Goal: Information Seeking & Learning: Learn about a topic

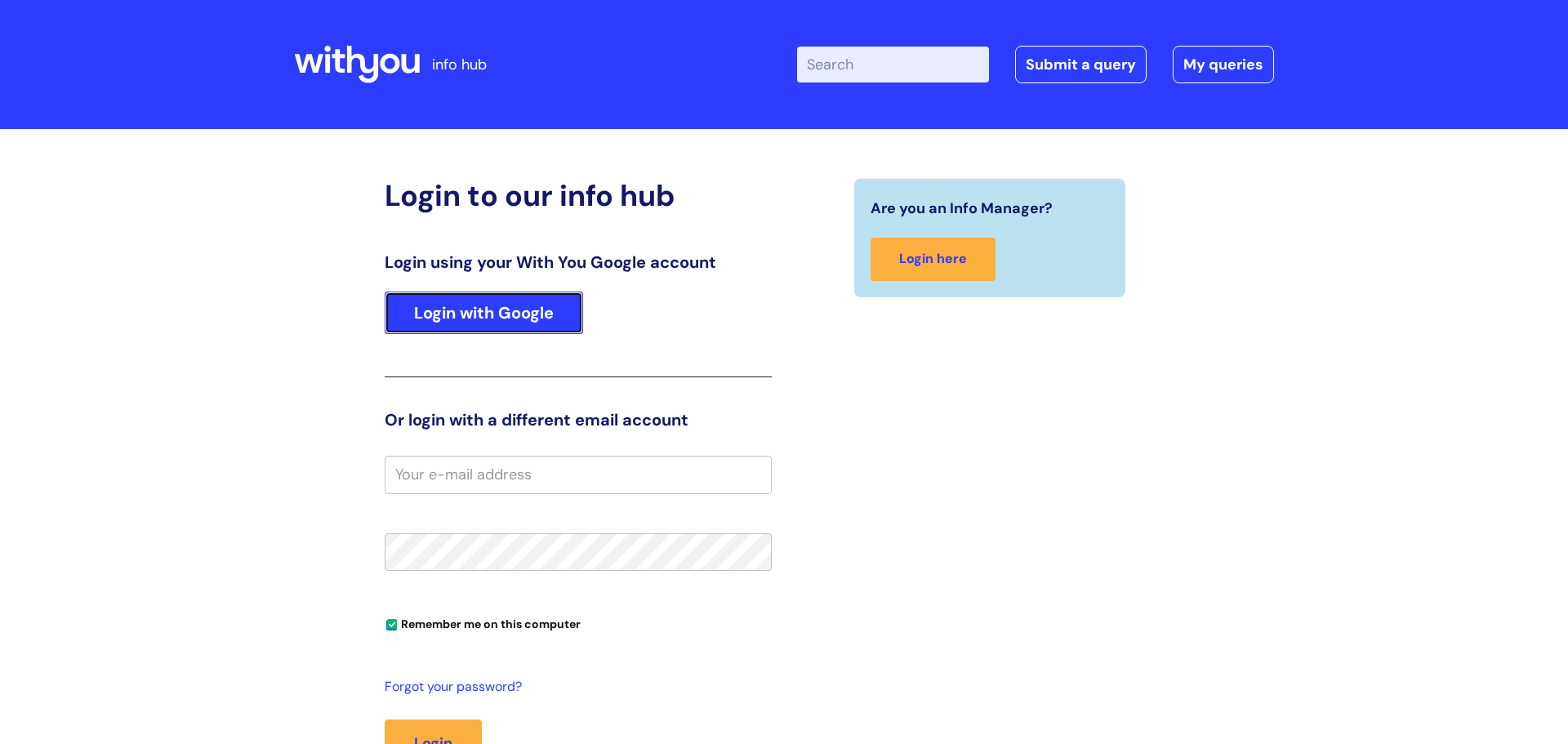
click at [516, 301] on link "Login with Google" at bounding box center [483, 312] width 198 height 43
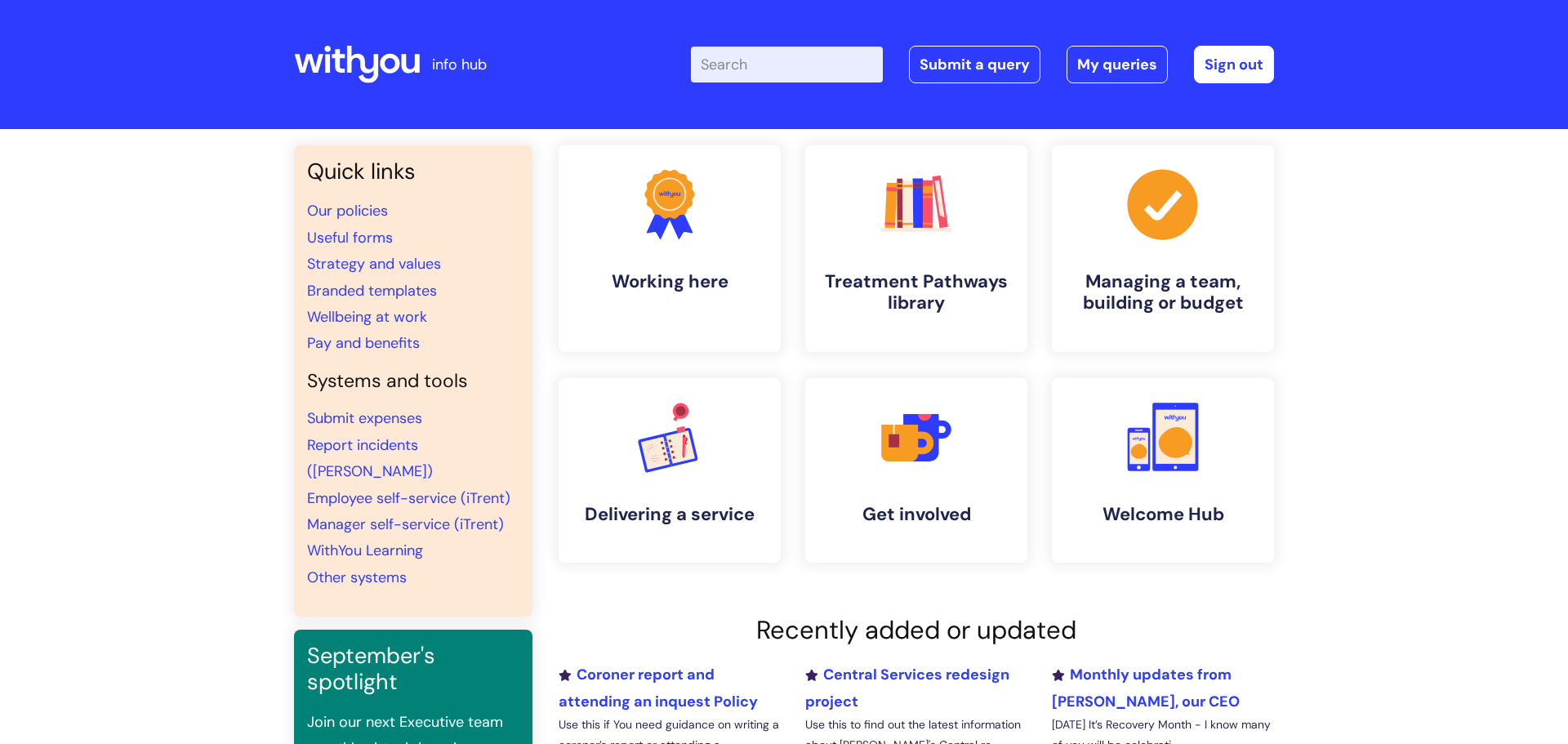
click at [767, 65] on input "Enter your search term here..." at bounding box center [786, 65] width 192 height 36
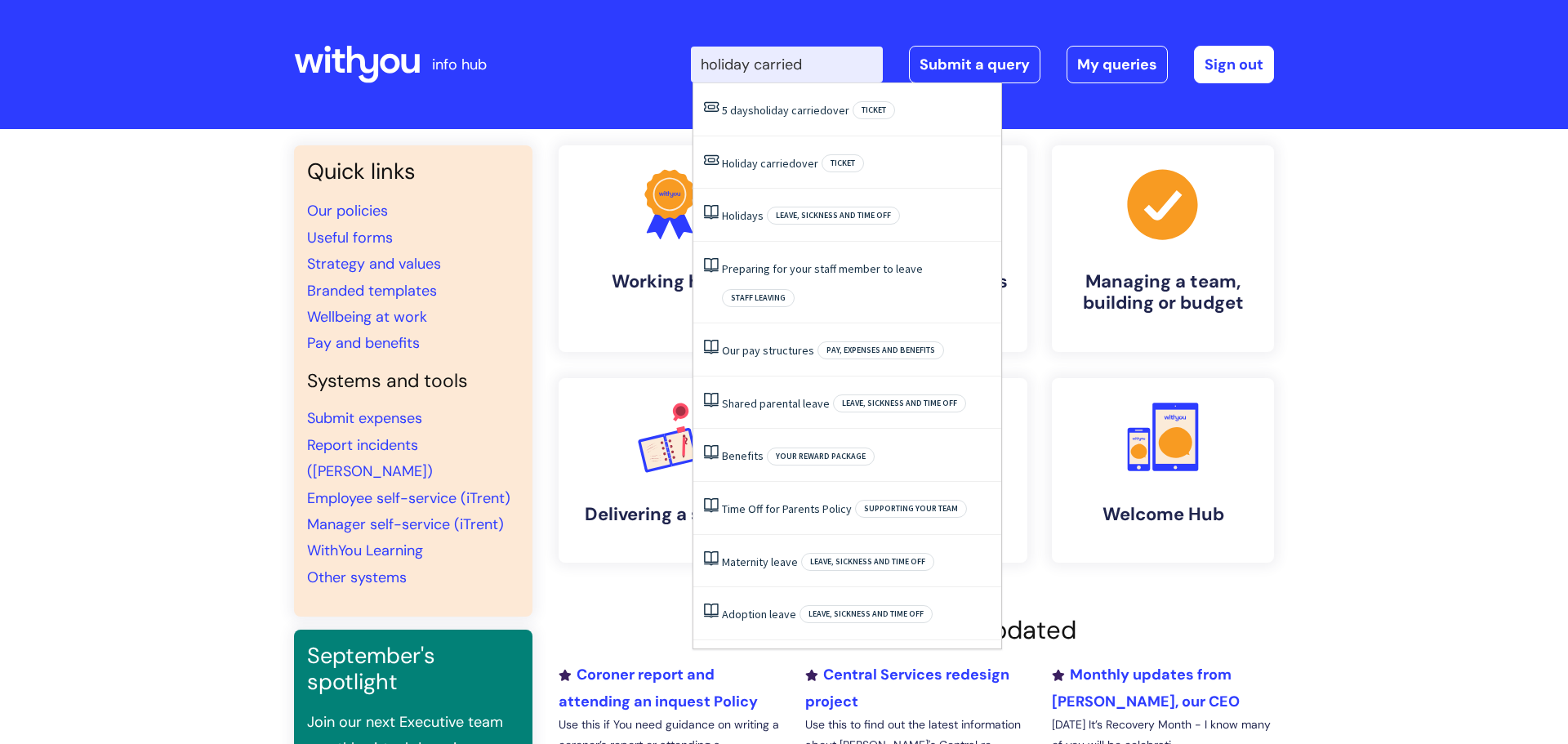
type input "holiday carried"
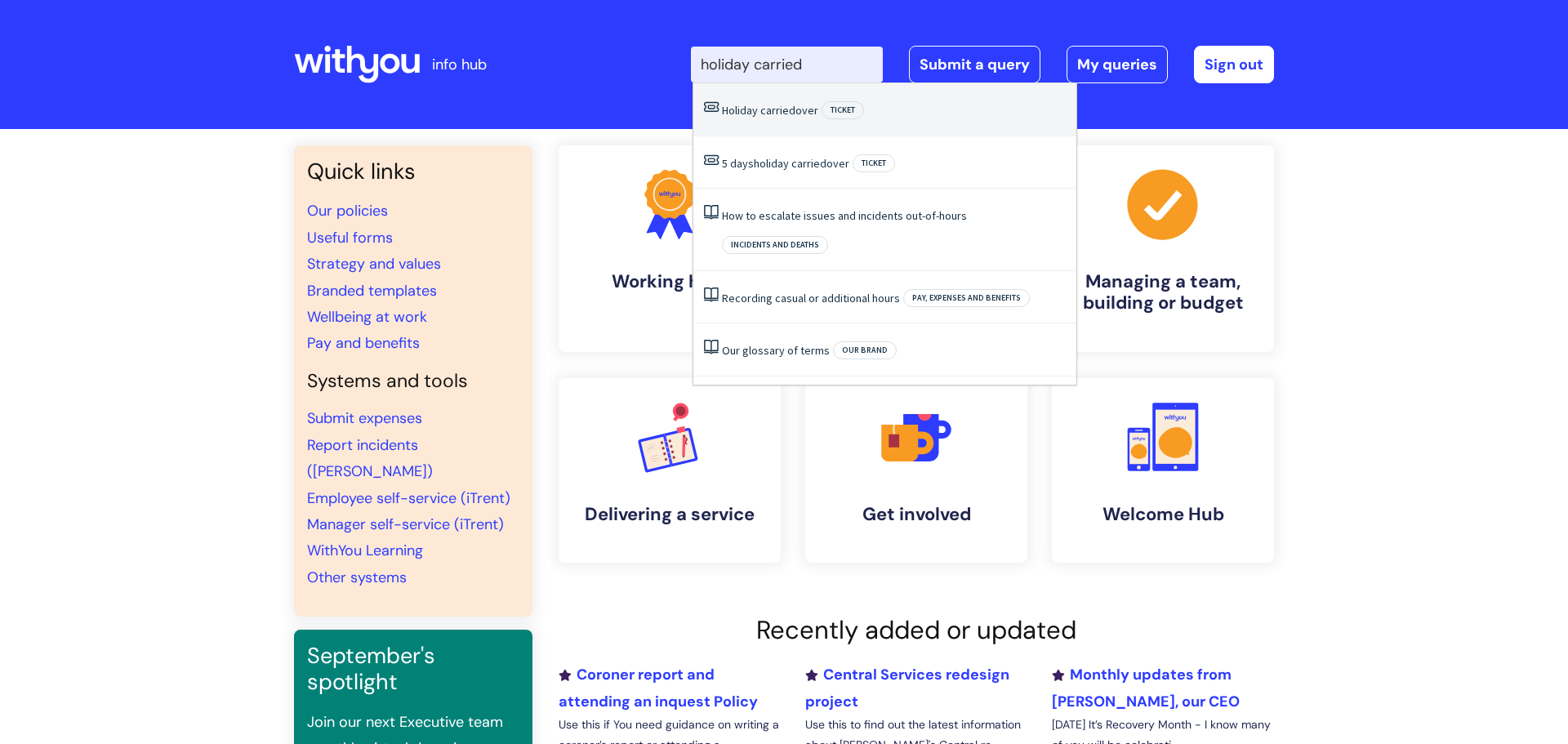
click at [761, 111] on span "carried" at bounding box center [778, 110] width 35 height 15
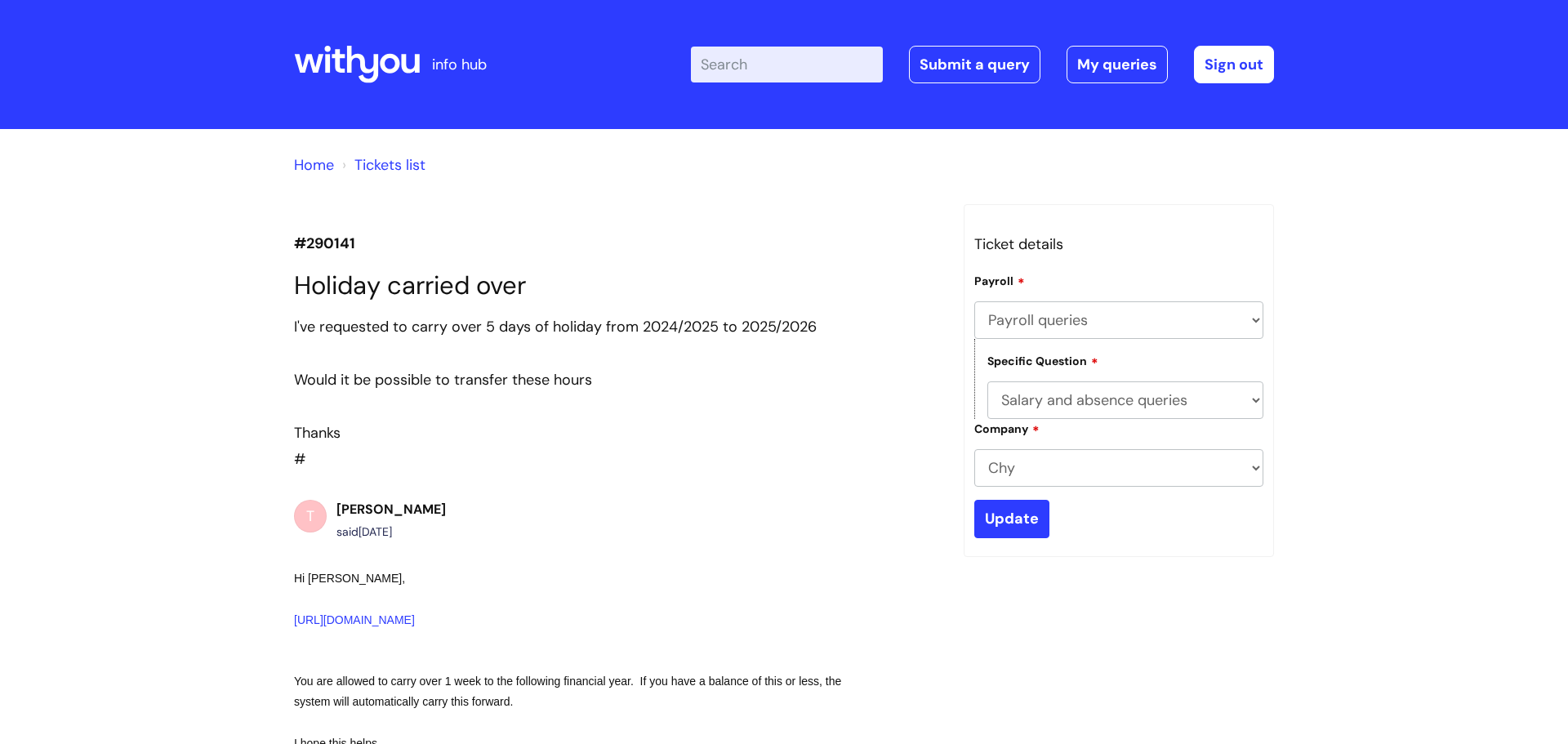
select select "Payroll queries"
select select "Salary and absence queries"
click at [772, 61] on input "Enter your search term here..." at bounding box center [786, 65] width 192 height 36
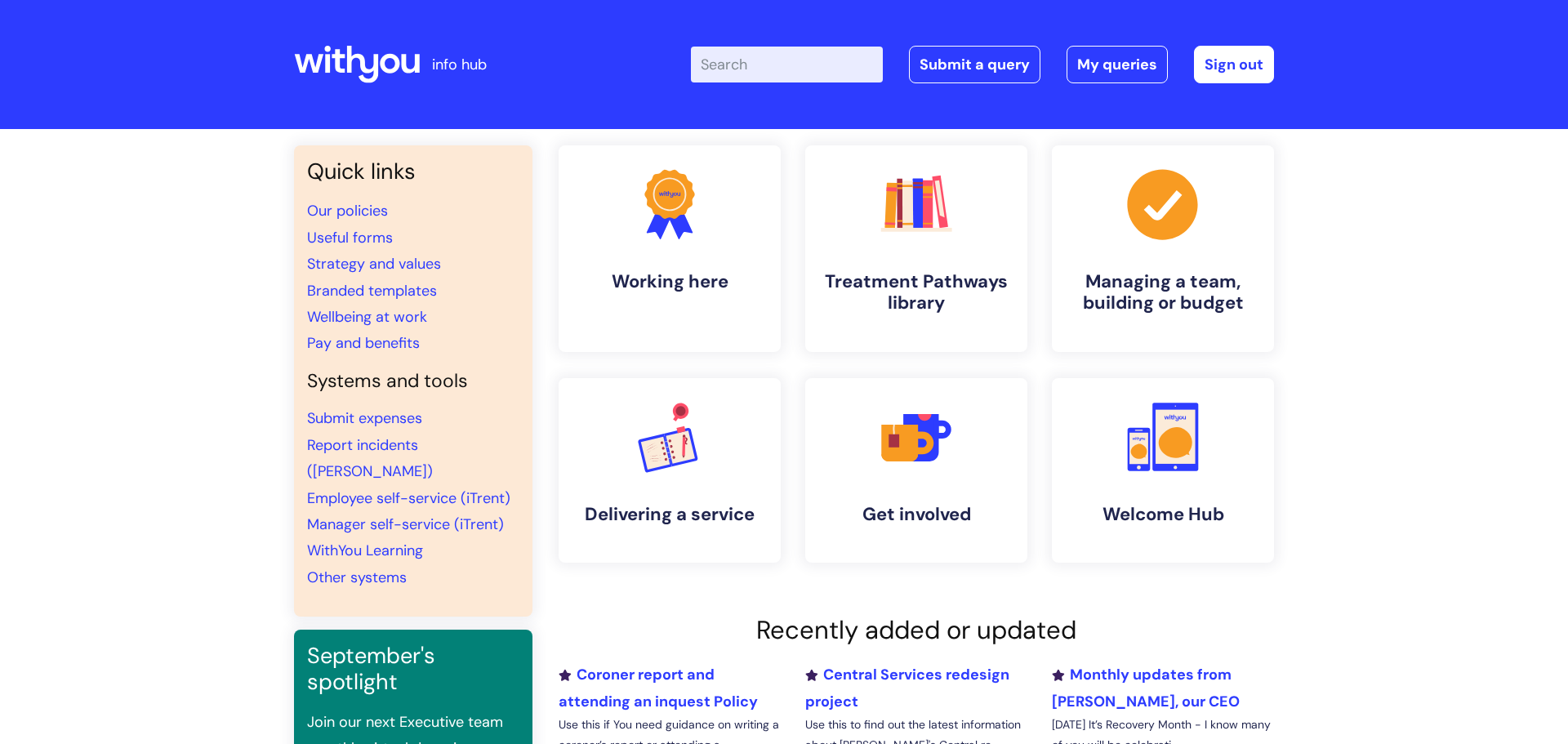
click at [761, 69] on input "Enter your search term here..." at bounding box center [786, 65] width 192 height 36
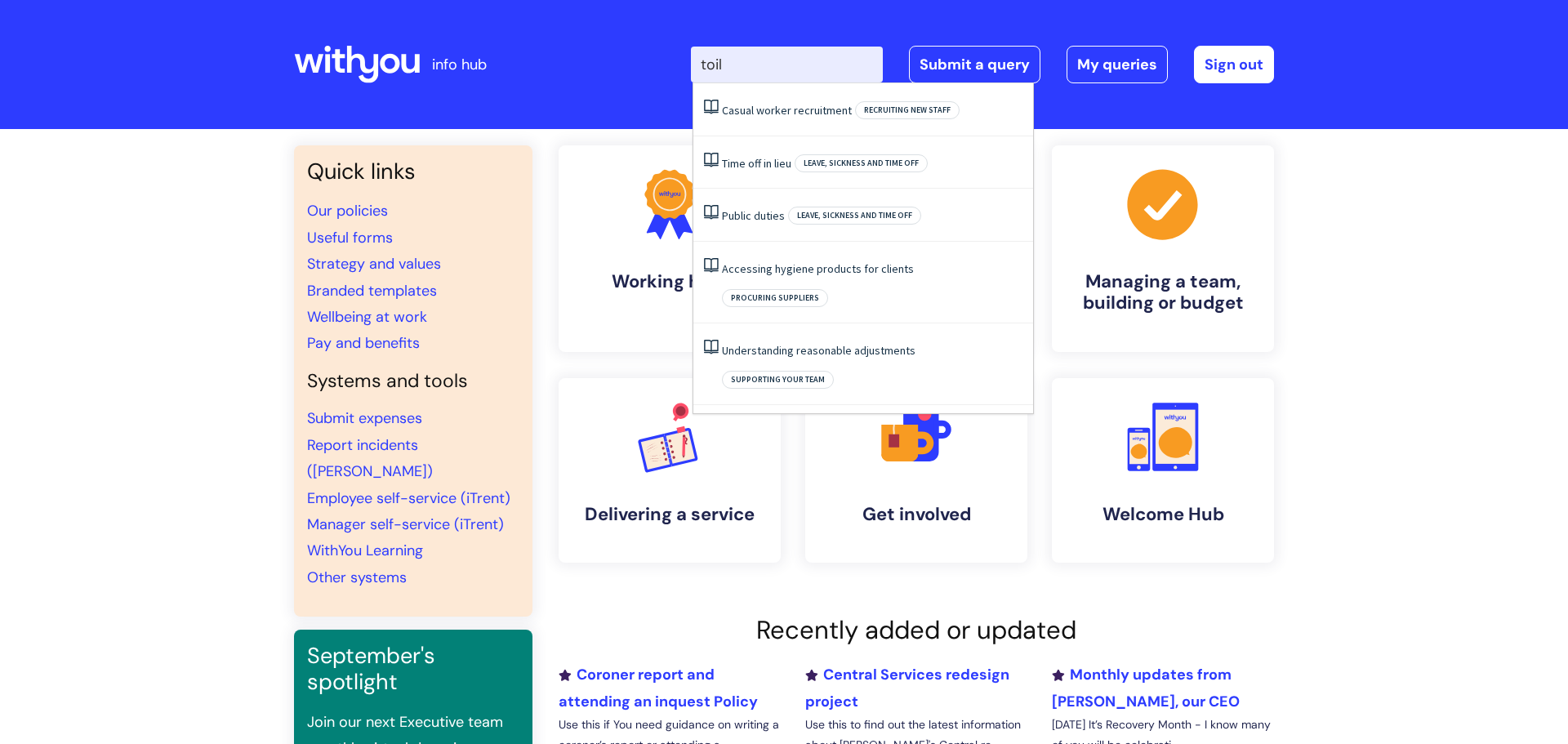
type input "toil"
click button "Search" at bounding box center [0, 0] width 0 height 0
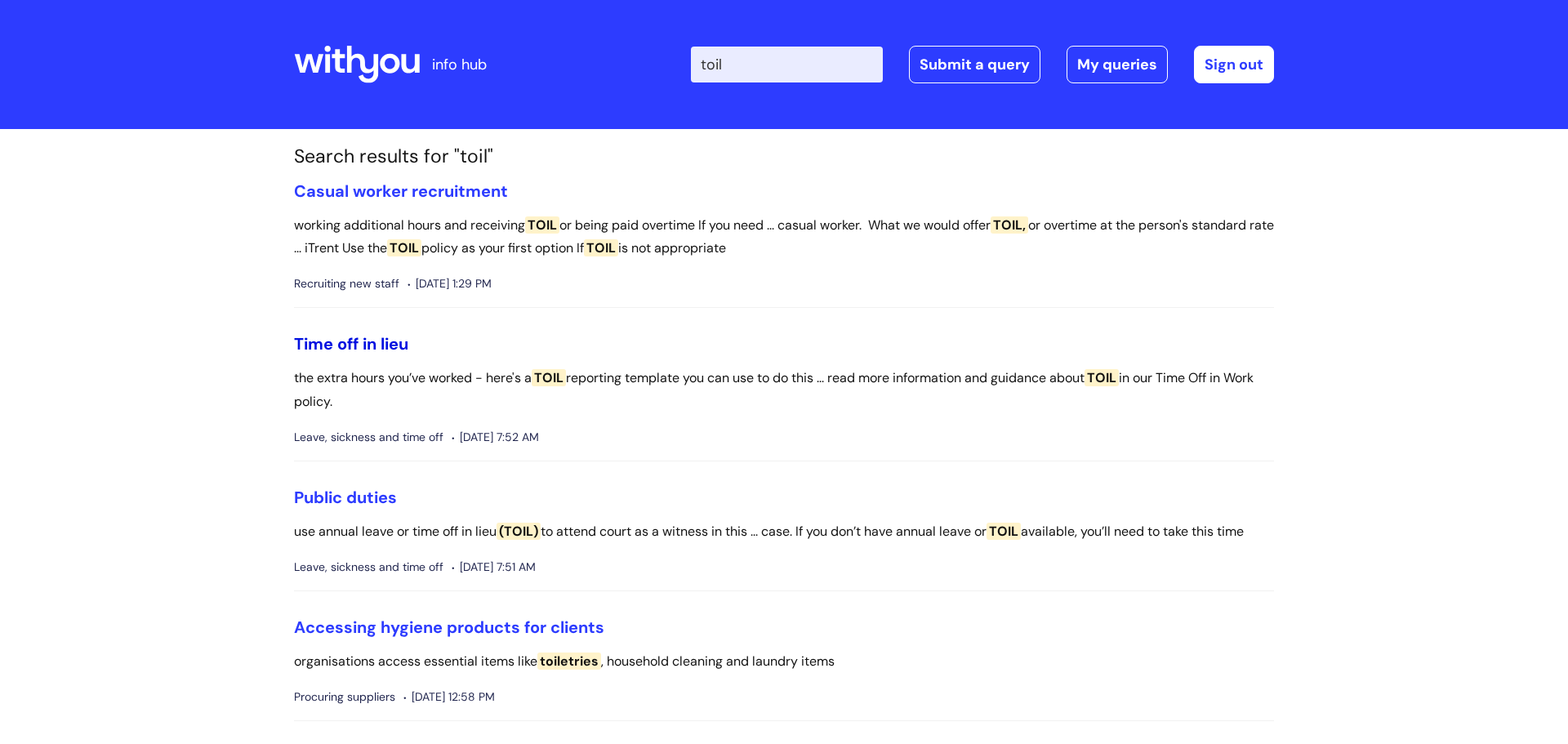
click at [370, 343] on link "Time off in lieu" at bounding box center [351, 343] width 115 height 21
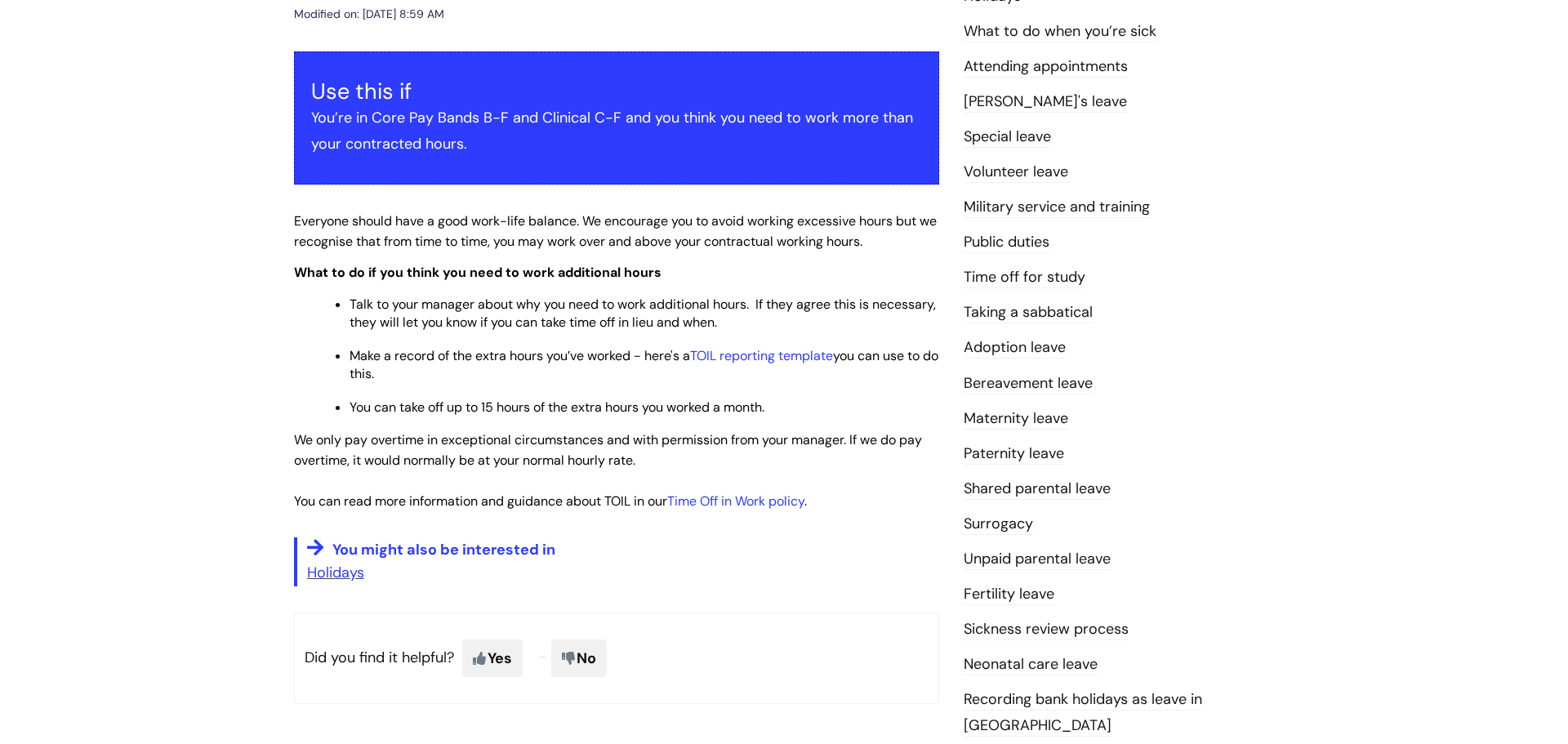
scroll to position [258, 0]
click at [750, 504] on link "Time Off in Work policy" at bounding box center [736, 500] width 138 height 17
